Goal: Check status: Check status

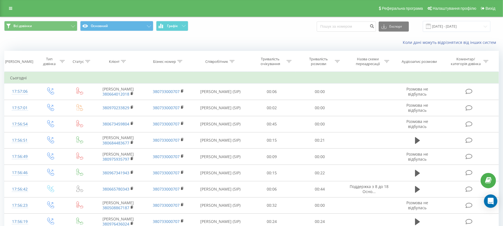
click at [230, 61] on icon at bounding box center [231, 61] width 5 height 3
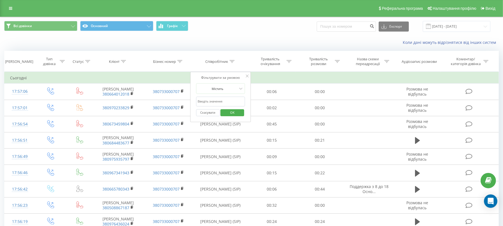
click at [242, 39] on div "Коли дані можуть відрізнятися вiд інших систем" at bounding box center [251, 42] width 502 height 13
click at [272, 34] on div "Всі дзвінки Основний Графік Експорт .csv .xls .xlsx [DATE] - [DATE]" at bounding box center [251, 26] width 502 height 19
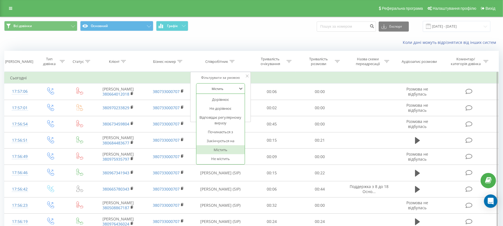
click at [237, 90] on div at bounding box center [218, 88] width 40 height 5
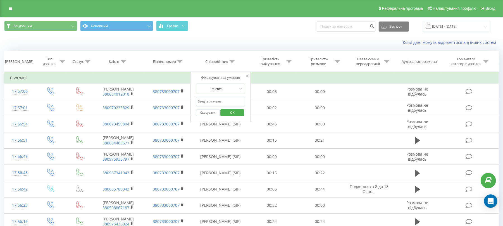
click at [274, 21] on div "Всі дзвінки Основний Графік Експорт .csv .xls .xlsx [DATE] - [DATE]" at bounding box center [251, 26] width 494 height 11
click at [234, 101] on input "text" at bounding box center [220, 102] width 49 height 10
type input "[PERSON_NAME]"
click at [232, 113] on span "OK" at bounding box center [232, 112] width 16 height 9
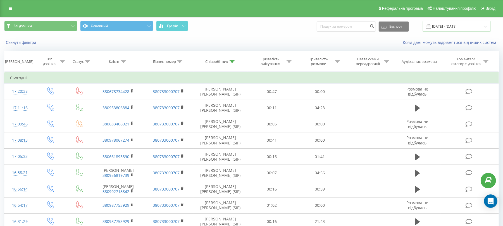
click at [439, 27] on input "[DATE] - [DATE]" at bounding box center [457, 26] width 68 height 11
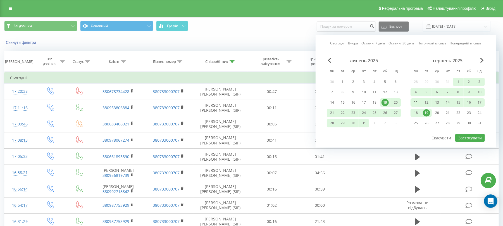
click at [418, 100] on div "11" at bounding box center [415, 102] width 7 height 7
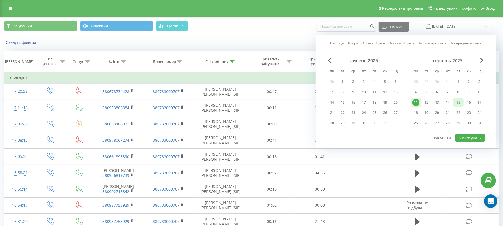
click at [462, 102] on div "15" at bounding box center [458, 102] width 11 height 8
click at [462, 140] on button "Застосувати" at bounding box center [470, 138] width 30 height 8
type input "[DATE] - [DATE]"
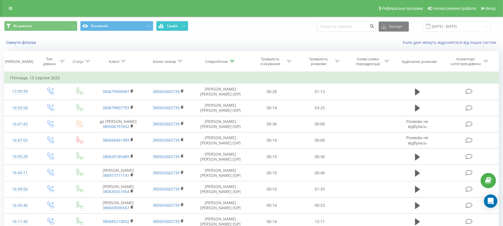
click at [183, 23] on button "Графік" at bounding box center [172, 26] width 32 height 10
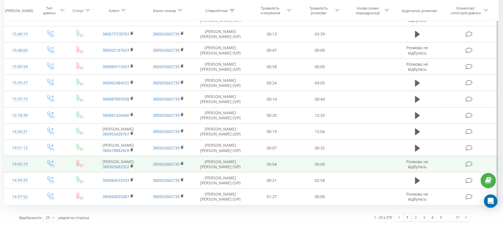
scroll to position [509, 0]
